Goal: Information Seeking & Learning: Learn about a topic

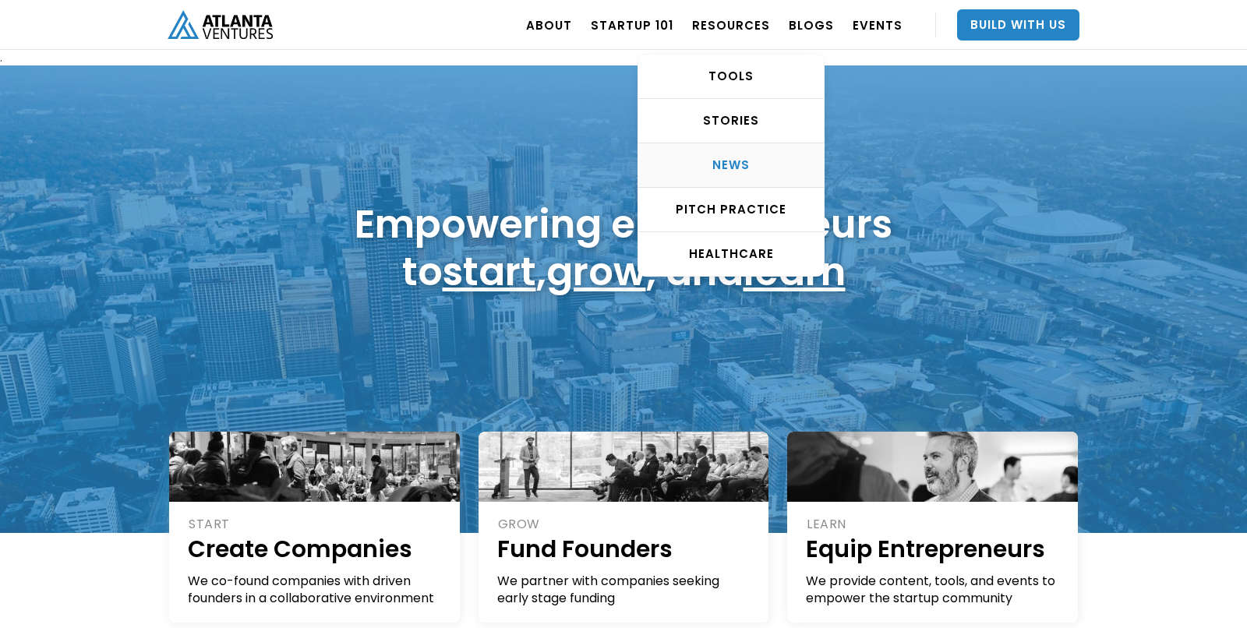
click at [739, 155] on link "NEWS" at bounding box center [730, 165] width 185 height 44
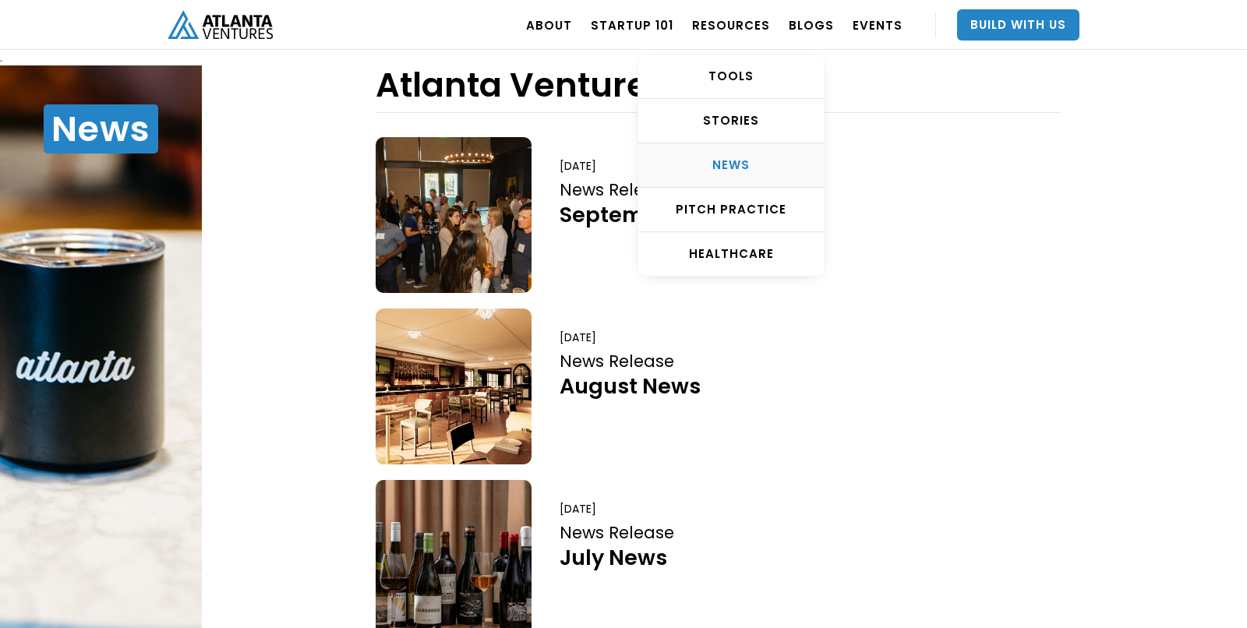
click at [732, 174] on link "NEWS" at bounding box center [730, 165] width 185 height 44
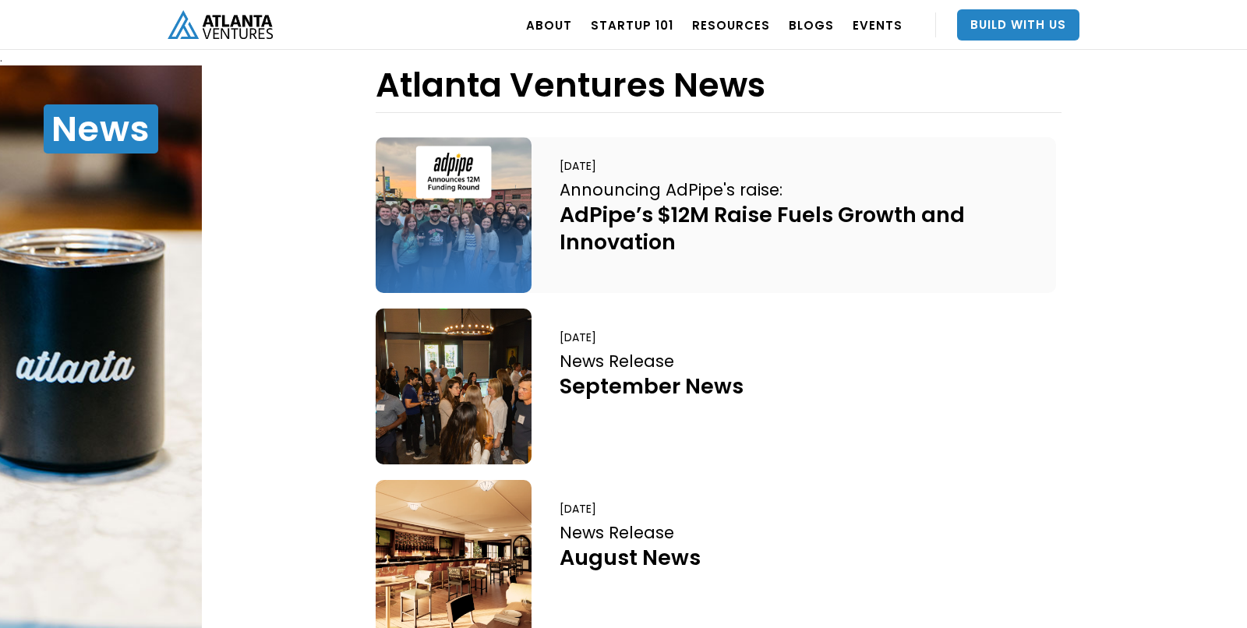
click at [673, 240] on div "AdPipe’s $12M Raise Fuels Growth and Innovation" at bounding box center [799, 228] width 481 height 55
